Goal: Task Accomplishment & Management: Manage account settings

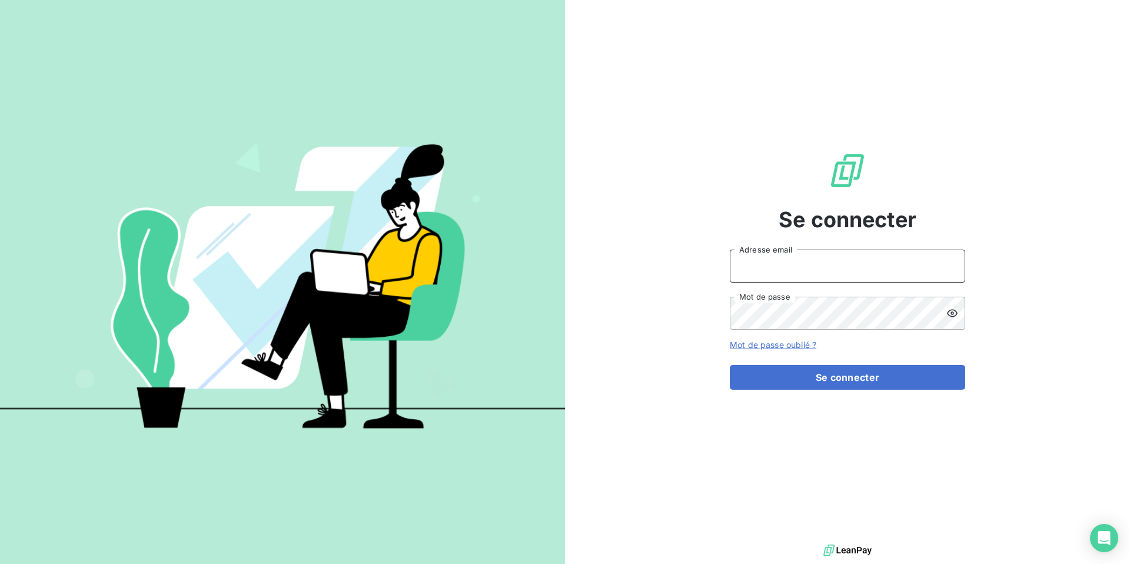
click at [773, 273] on input "Adresse email" at bounding box center [847, 266] width 235 height 33
type input "[EMAIL_ADDRESS][DOMAIN_NAME]"
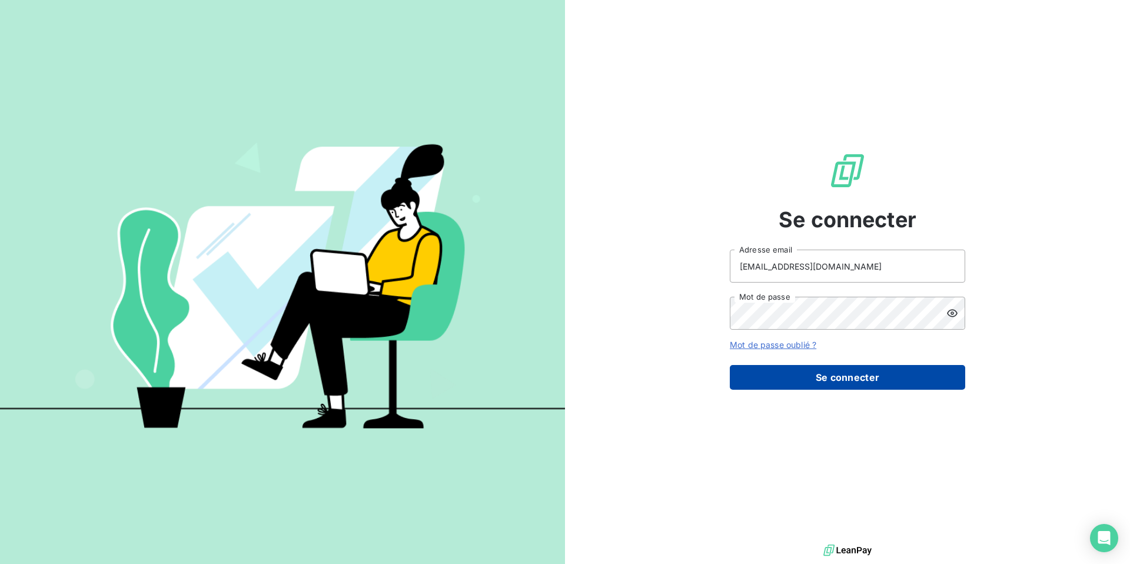
click at [868, 367] on button "Se connecter" at bounding box center [847, 377] width 235 height 25
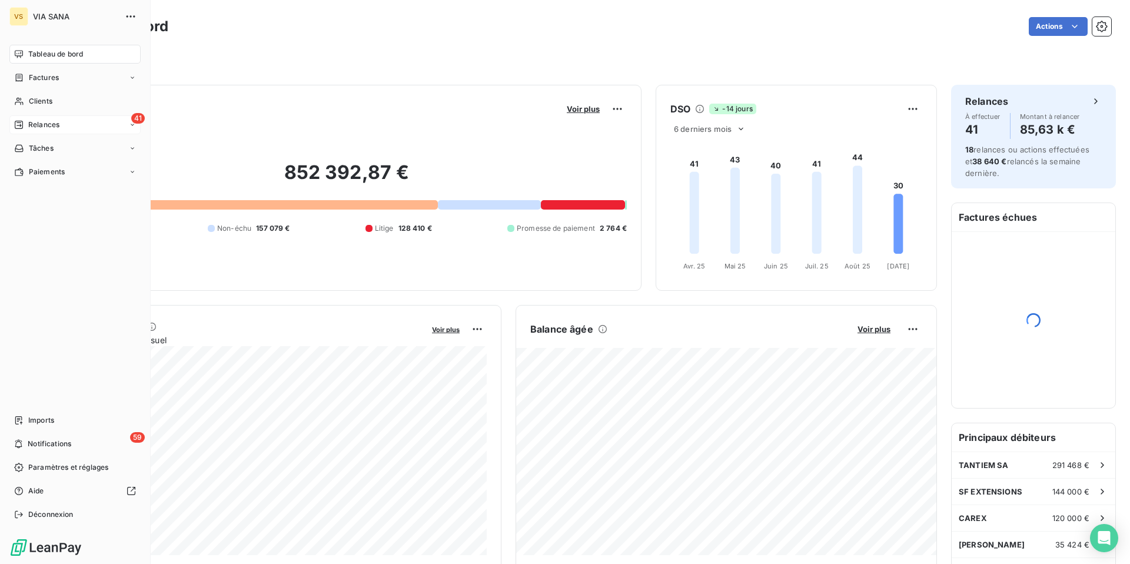
click at [28, 125] on span "Relances" at bounding box center [43, 124] width 31 height 11
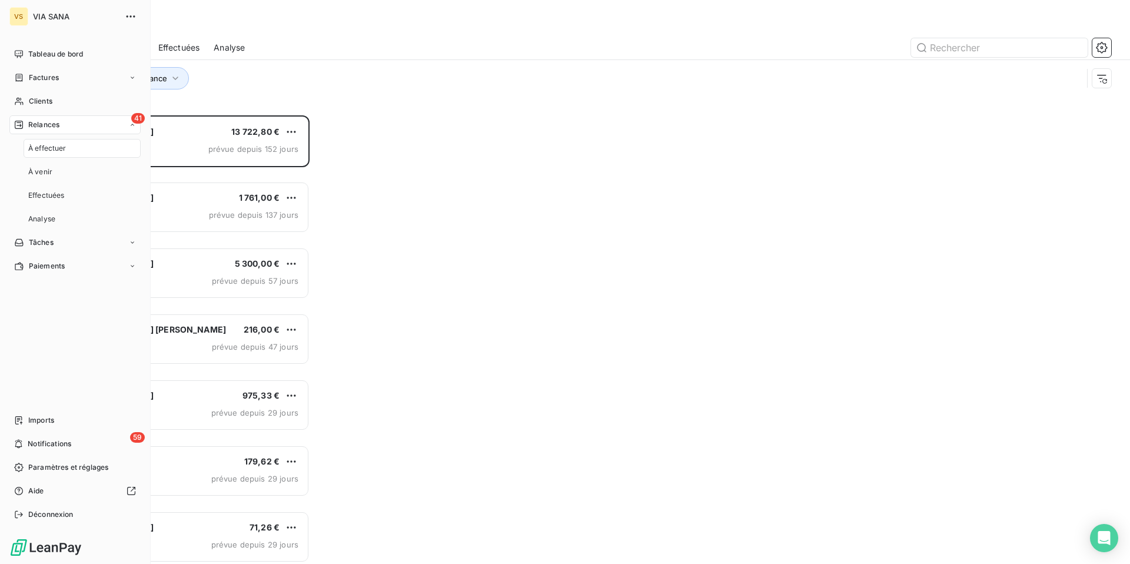
scroll to position [449, 253]
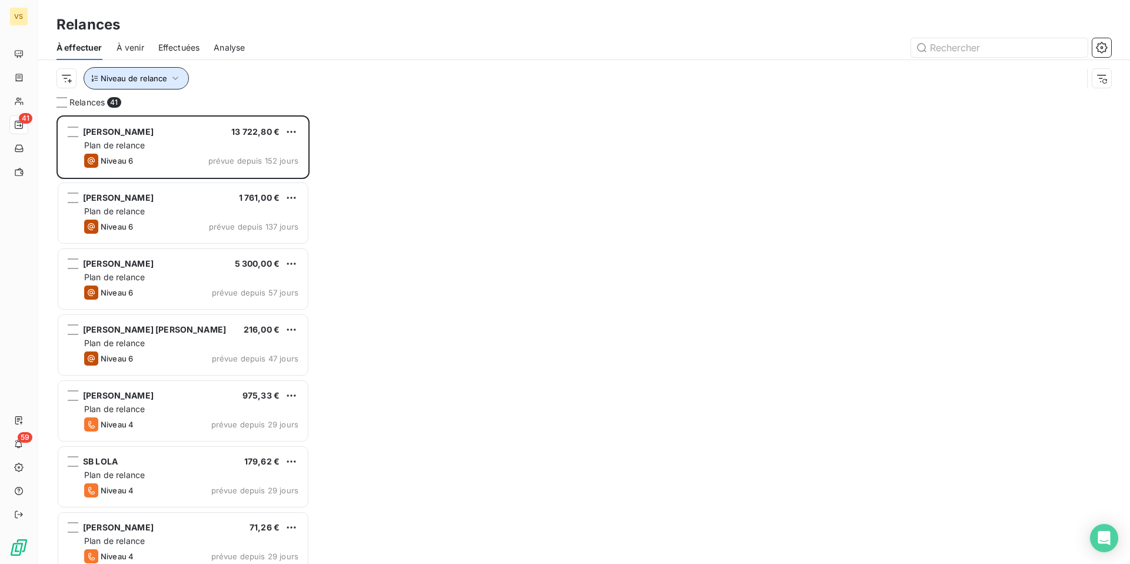
click at [141, 79] on span "Niveau de relance" at bounding box center [134, 78] width 67 height 9
click at [200, 79] on div "Niveau de relance" at bounding box center [570, 78] width 1026 height 22
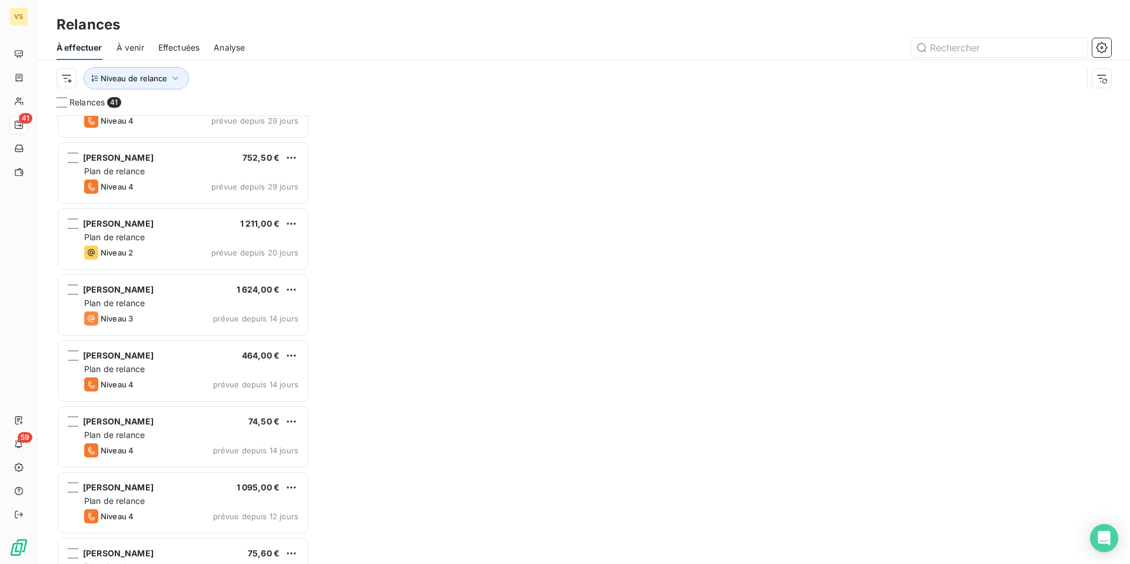
scroll to position [479, 0]
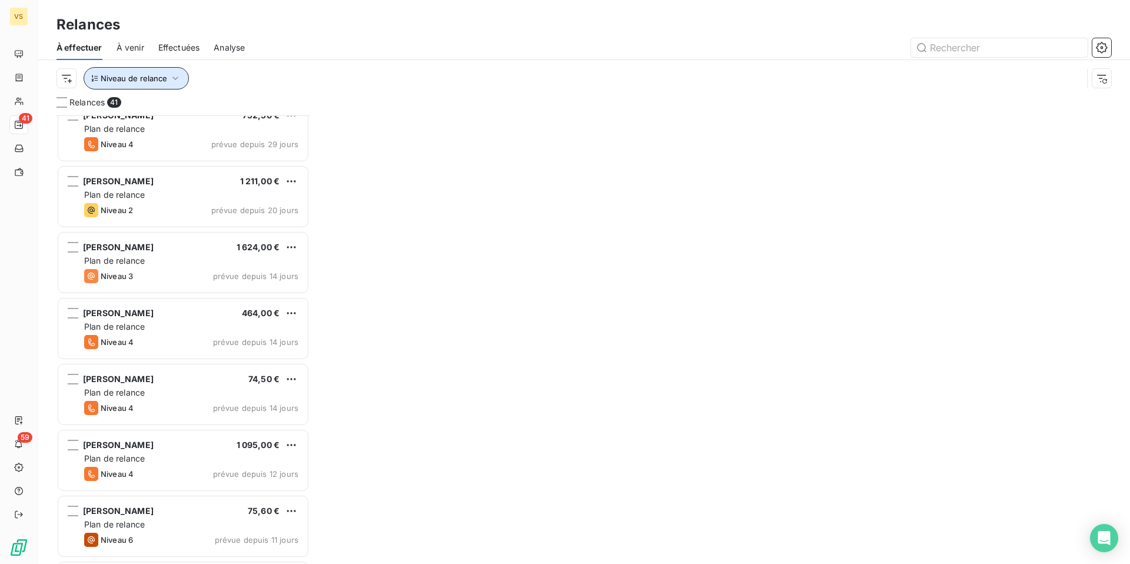
click at [158, 83] on button "Niveau de relance" at bounding box center [136, 78] width 105 height 22
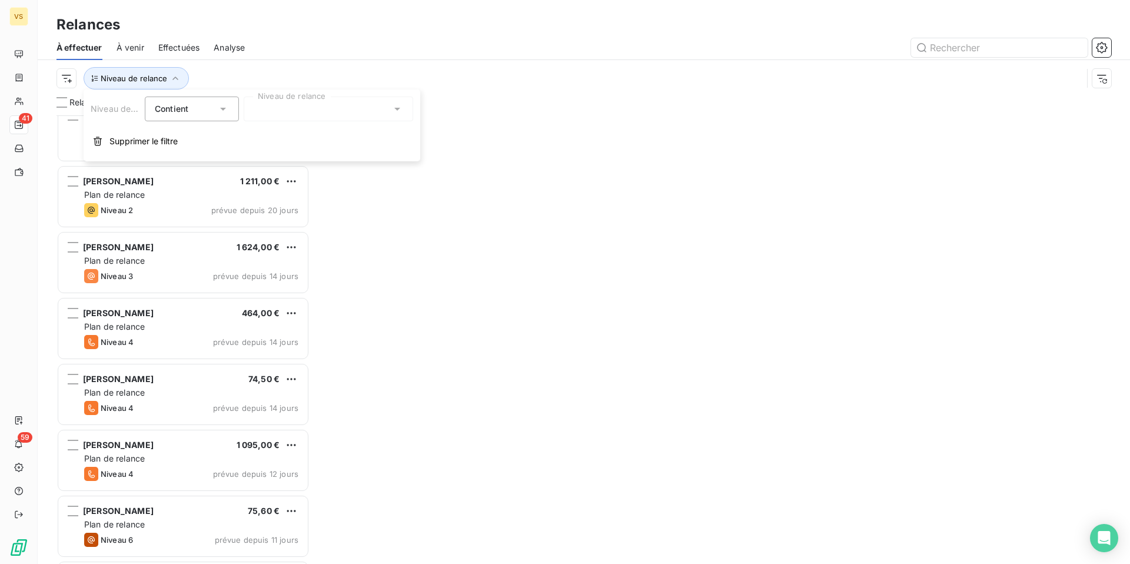
click at [313, 106] on div at bounding box center [329, 109] width 170 height 25
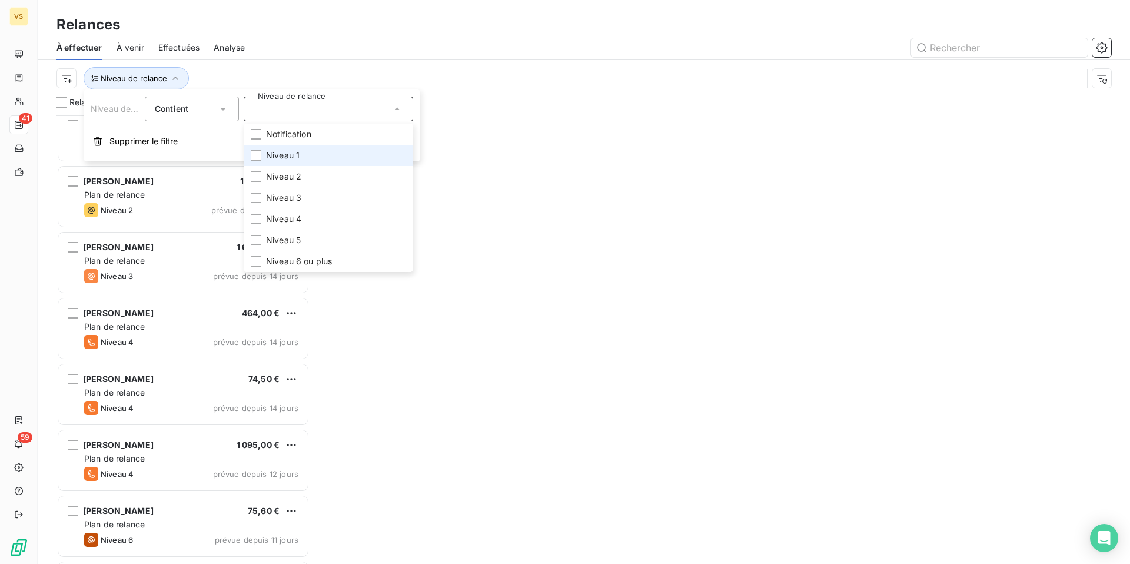
click at [280, 154] on span "Niveau 1" at bounding box center [283, 156] width 34 height 12
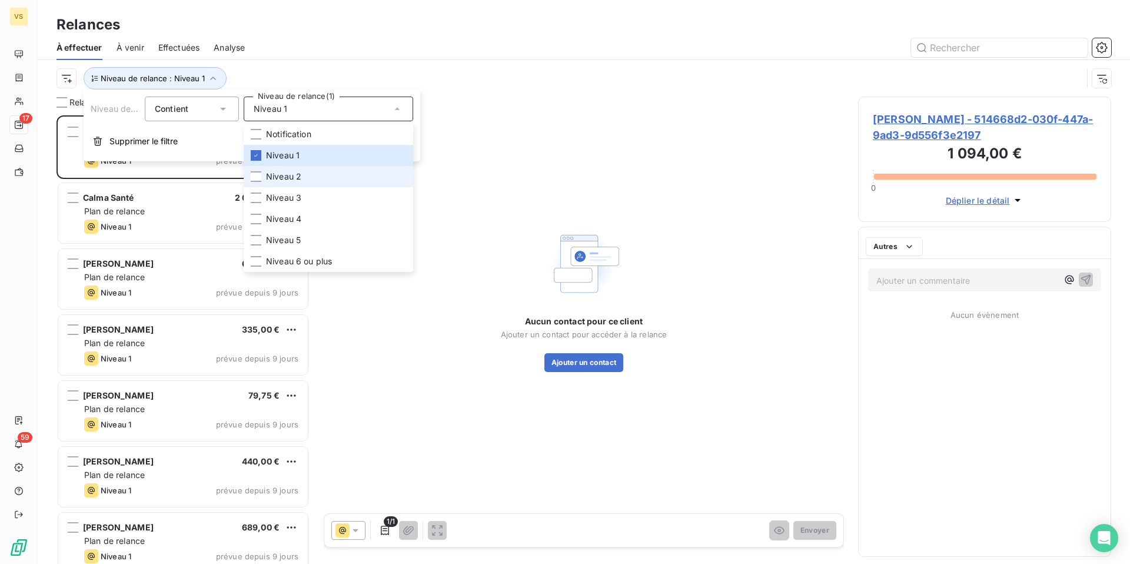
scroll to position [449, 253]
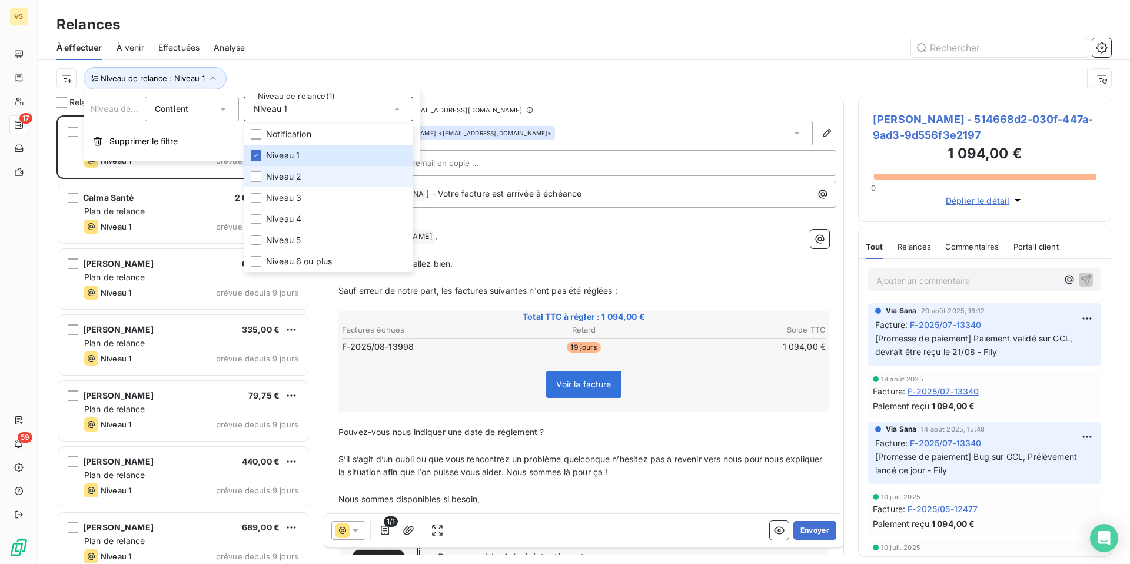
click at [286, 178] on span "Niveau 2" at bounding box center [283, 177] width 35 height 12
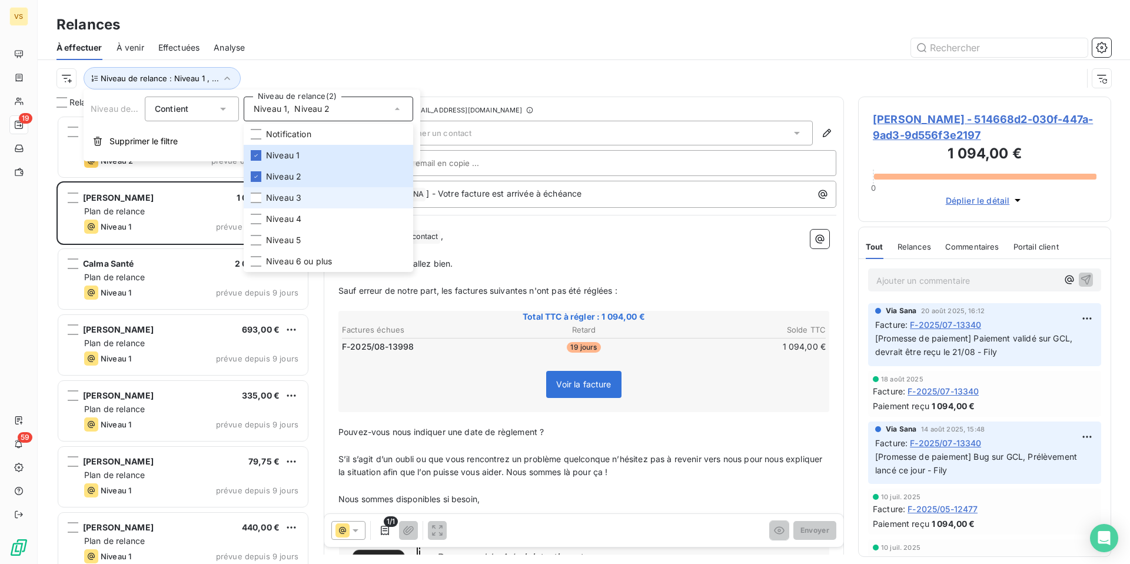
click at [282, 197] on span "Niveau 3" at bounding box center [283, 198] width 35 height 12
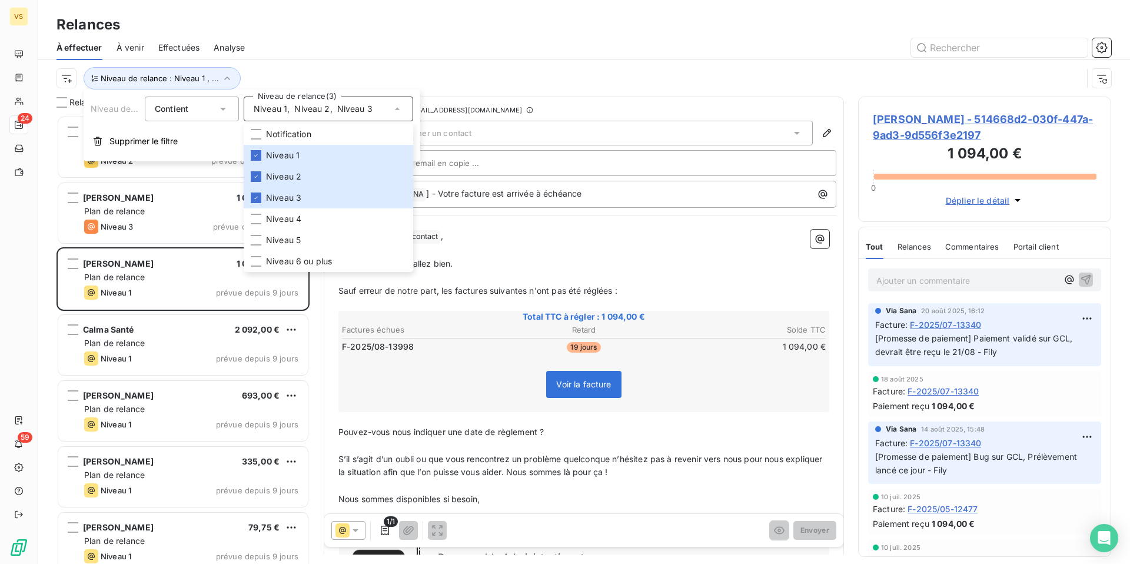
click at [315, 61] on div "Niveau de relance : Niveau 1 , ..." at bounding box center [584, 78] width 1055 height 36
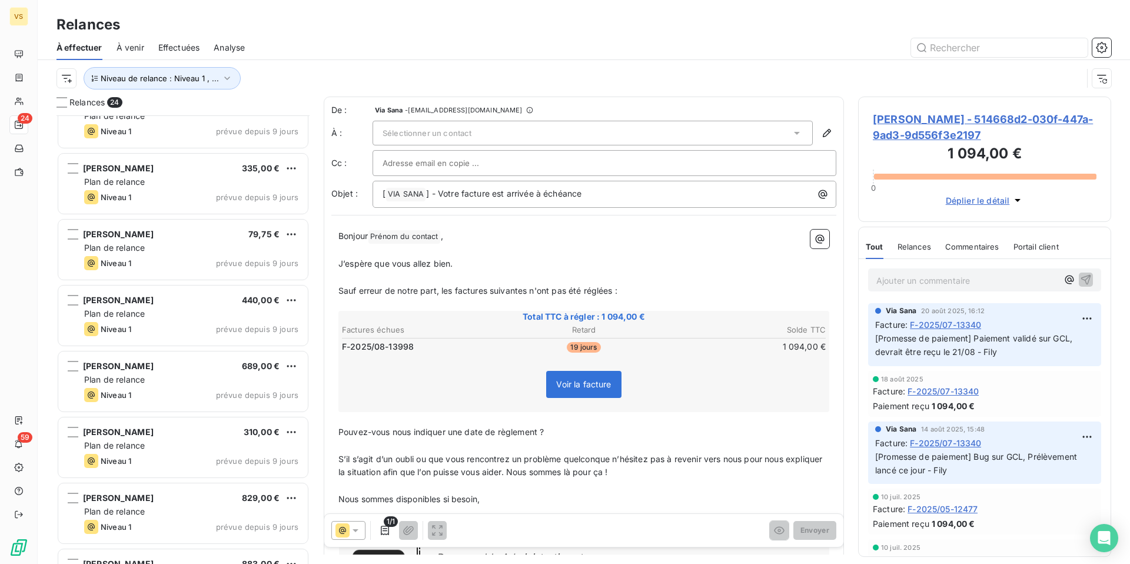
scroll to position [0, 0]
